Goal: Find specific page/section: Find specific page/section

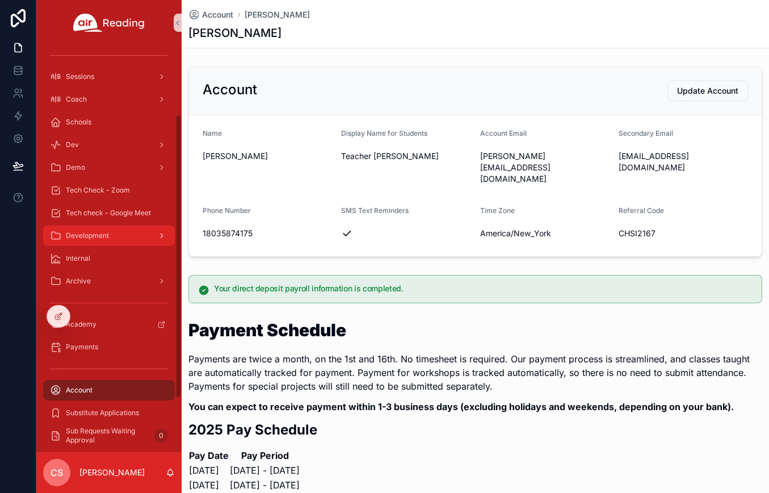
scroll to position [175, 0]
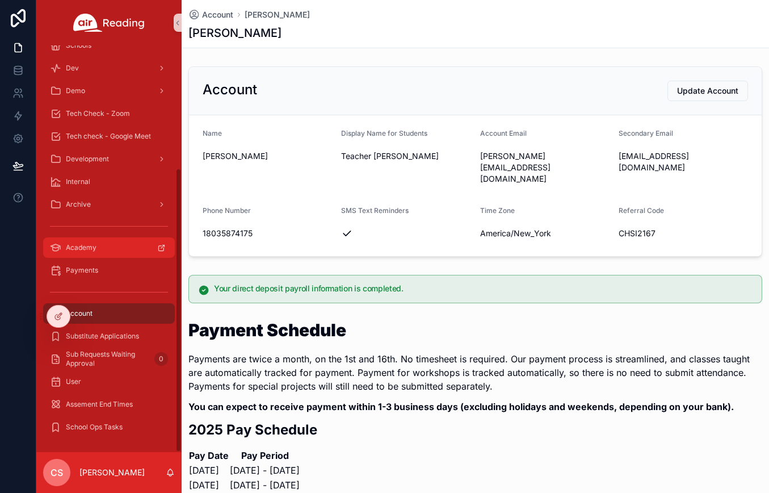
click at [83, 253] on div "Academy" at bounding box center [109, 247] width 118 height 18
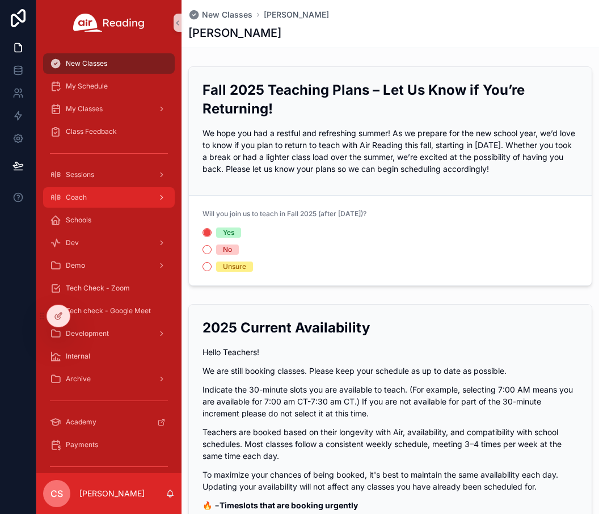
click at [70, 193] on span "Coach" at bounding box center [76, 197] width 21 height 9
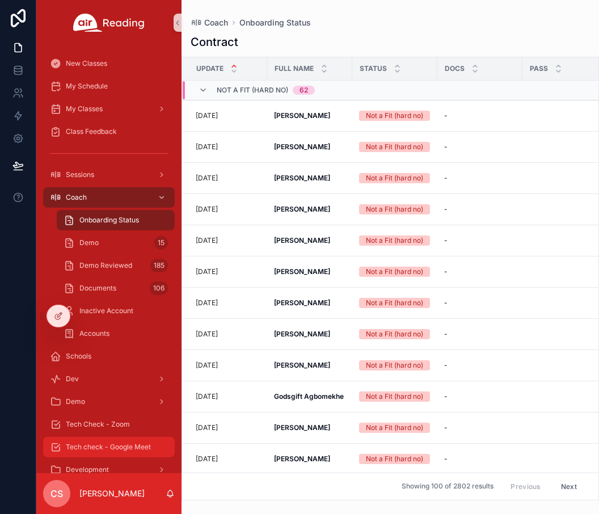
click at [89, 450] on span "Tech check - Google Meet" at bounding box center [108, 447] width 85 height 9
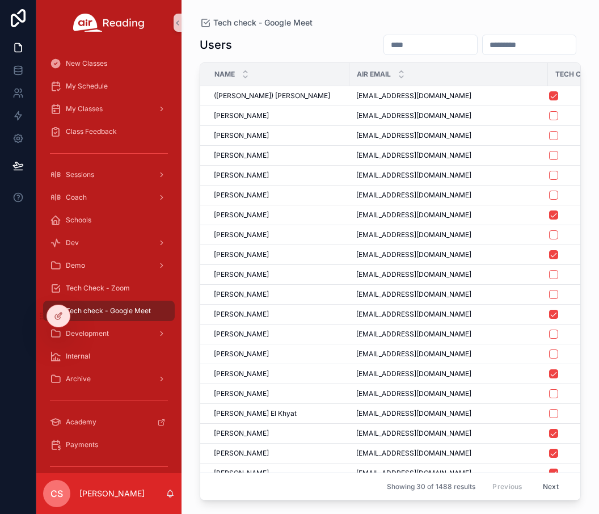
click at [388, 44] on input "scrollable content" at bounding box center [430, 45] width 93 height 16
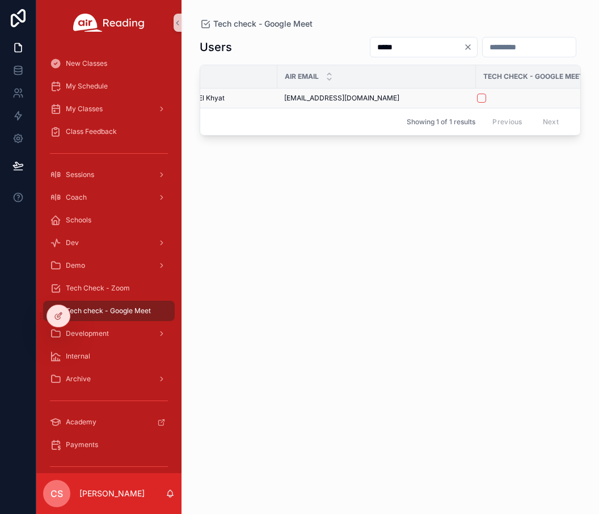
scroll to position [0, 103]
type input "*****"
click at [452, 99] on button "scrollable content" at bounding box center [451, 98] width 9 height 9
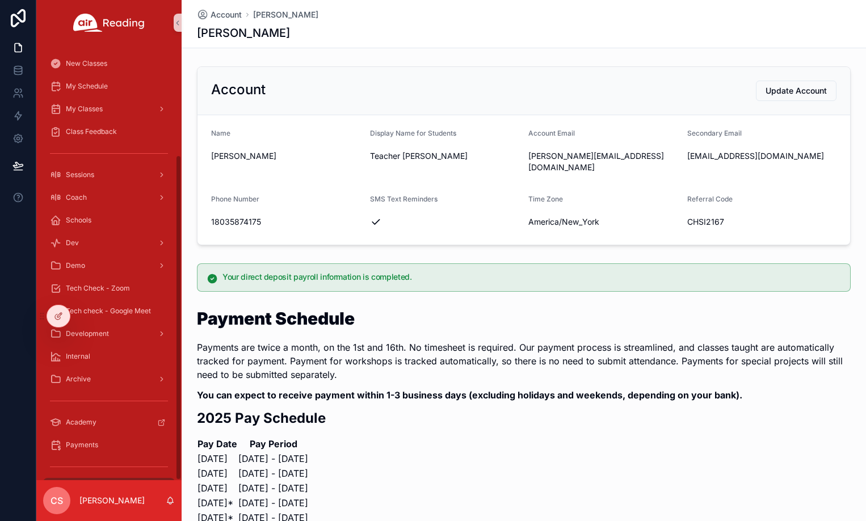
scroll to position [146, 0]
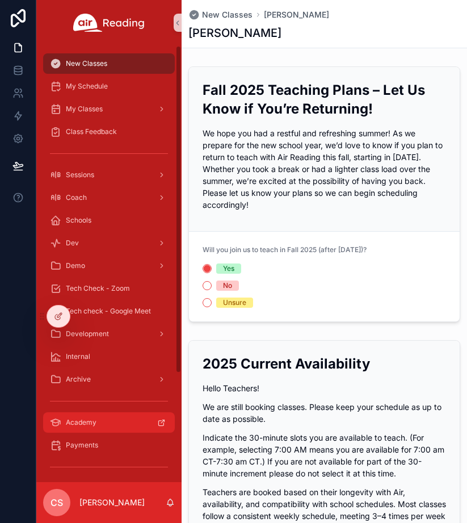
click at [94, 426] on span "Academy" at bounding box center [81, 422] width 31 height 9
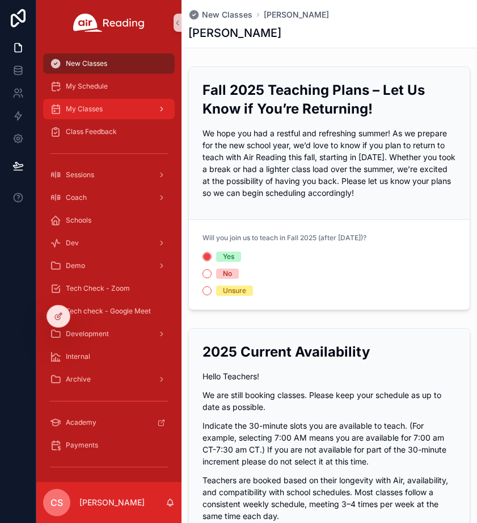
click at [82, 110] on span "My Classes" at bounding box center [84, 108] width 37 height 9
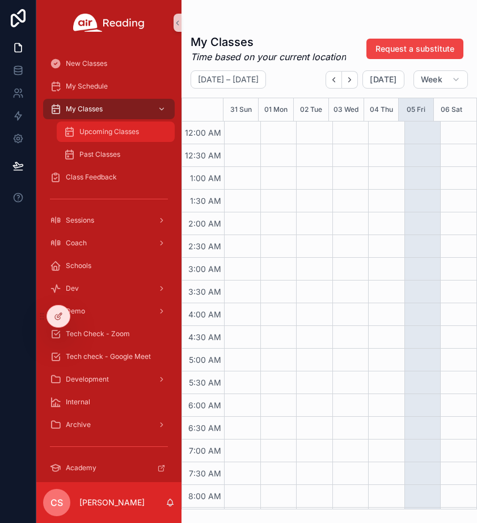
click at [91, 131] on span "Upcoming Classes" at bounding box center [109, 131] width 60 height 9
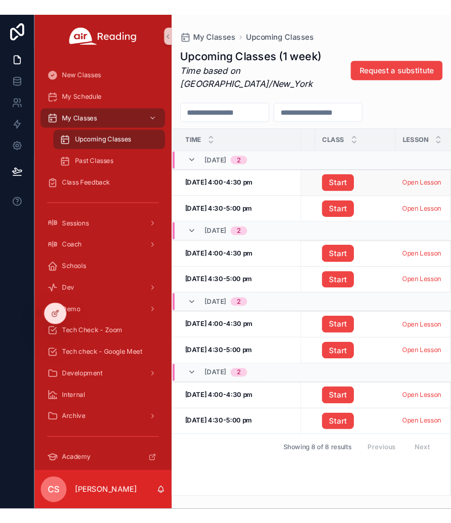
scroll to position [0, 180]
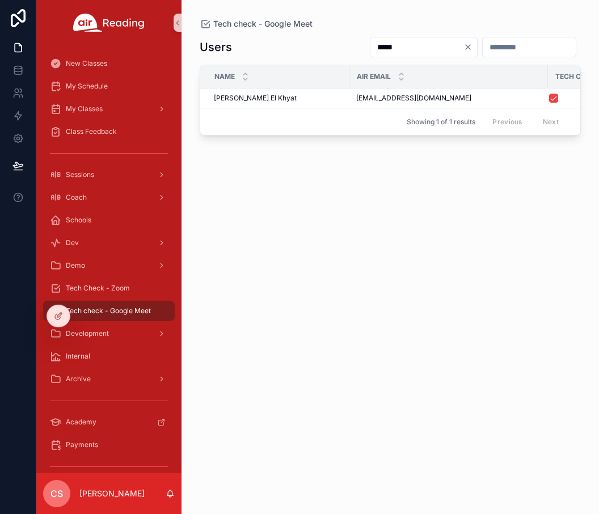
scroll to position [0, 103]
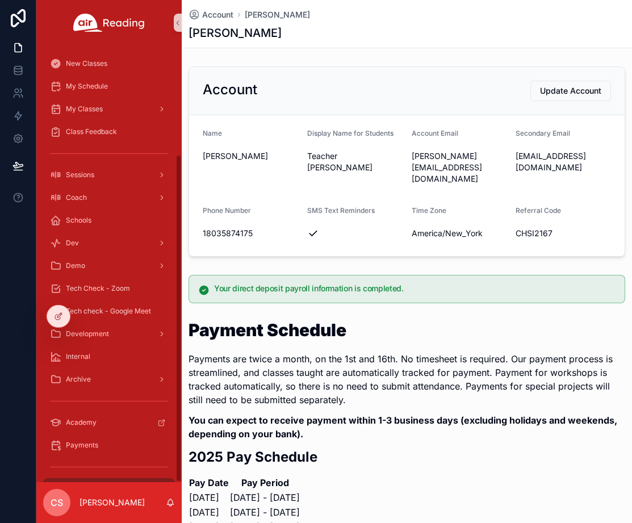
scroll to position [145, 0]
